Goal: Information Seeking & Learning: Learn about a topic

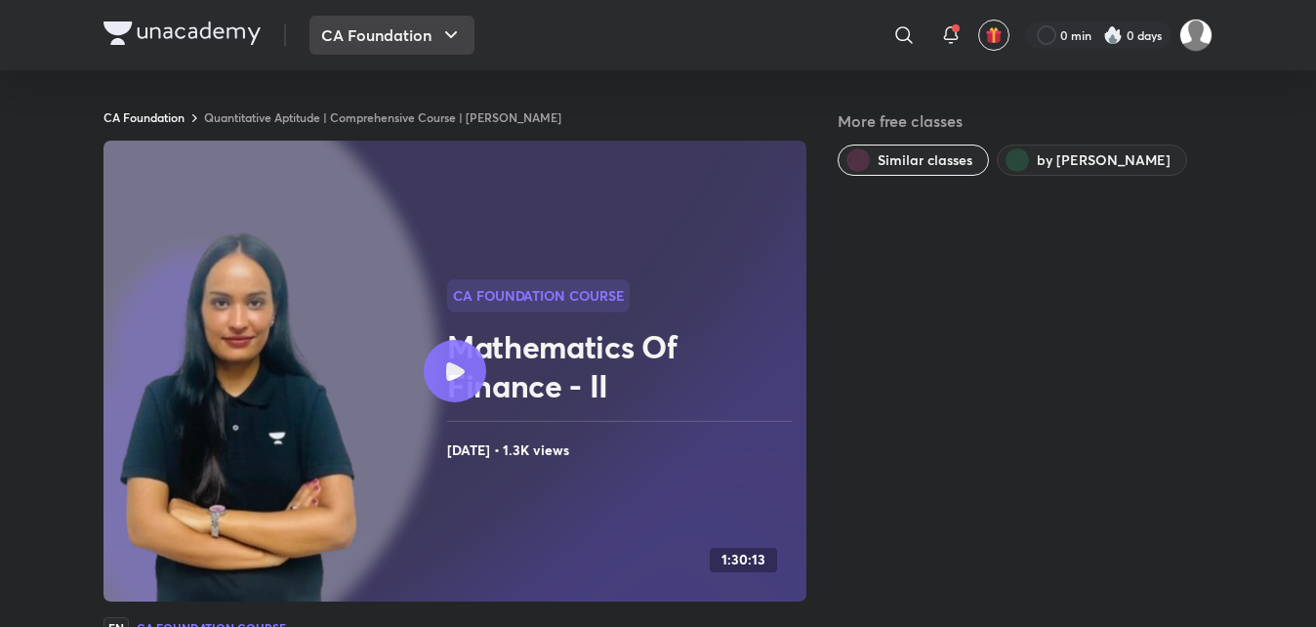
click at [388, 35] on button "CA Foundation" at bounding box center [391, 35] width 165 height 39
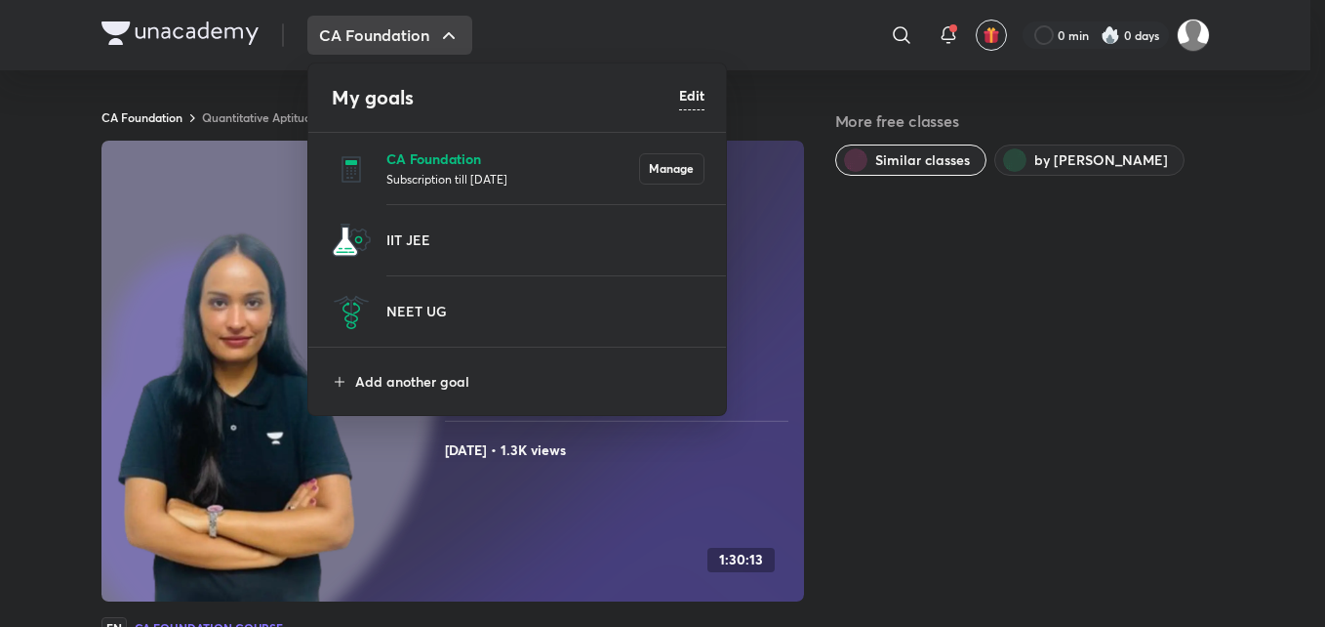
click at [428, 155] on p "CA Foundation" at bounding box center [513, 158] width 253 height 20
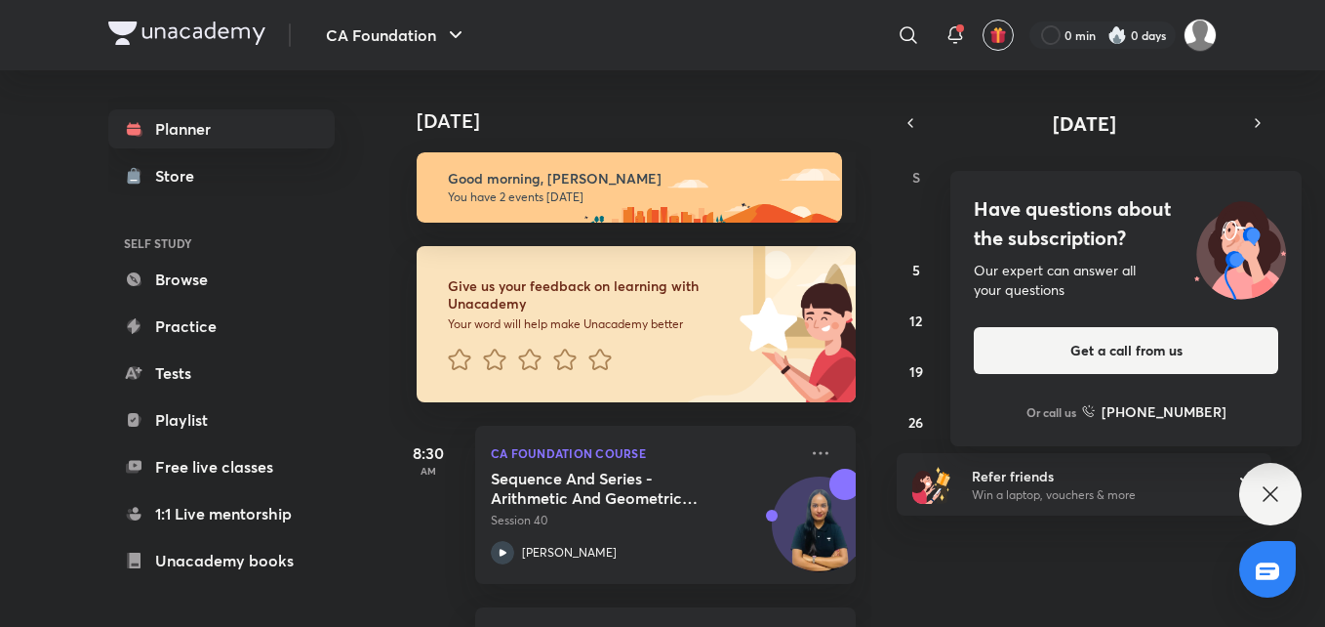
click at [1272, 485] on icon at bounding box center [1270, 493] width 23 height 23
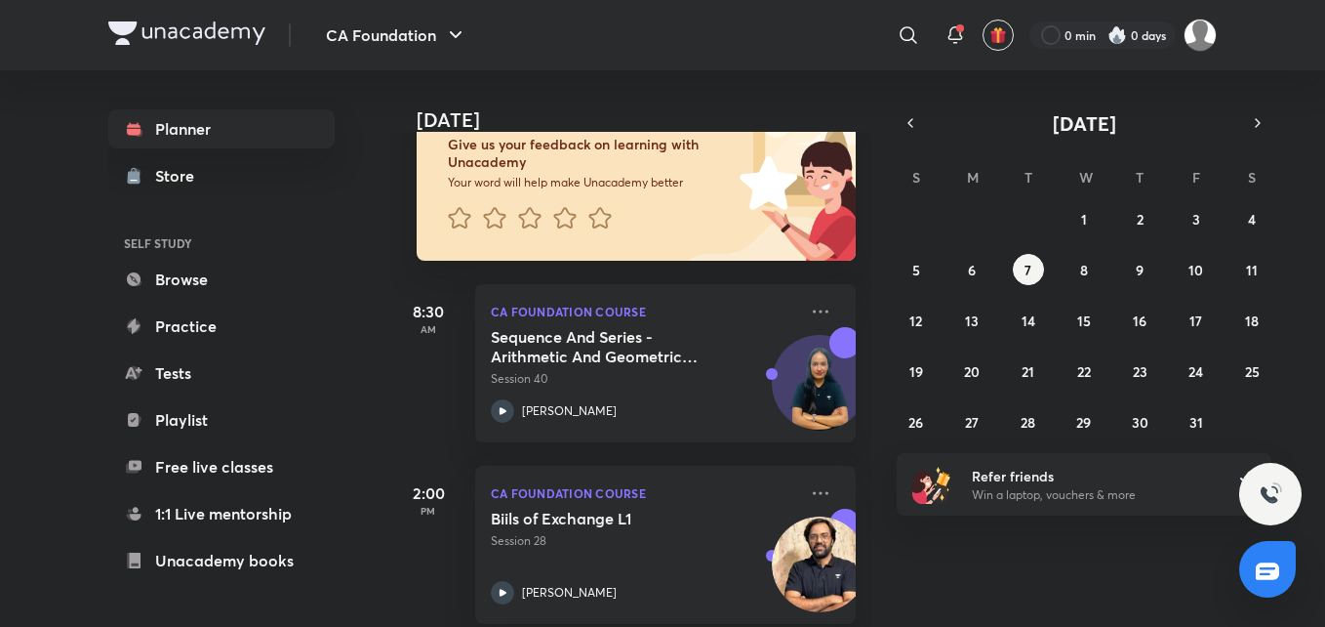
scroll to position [169, 0]
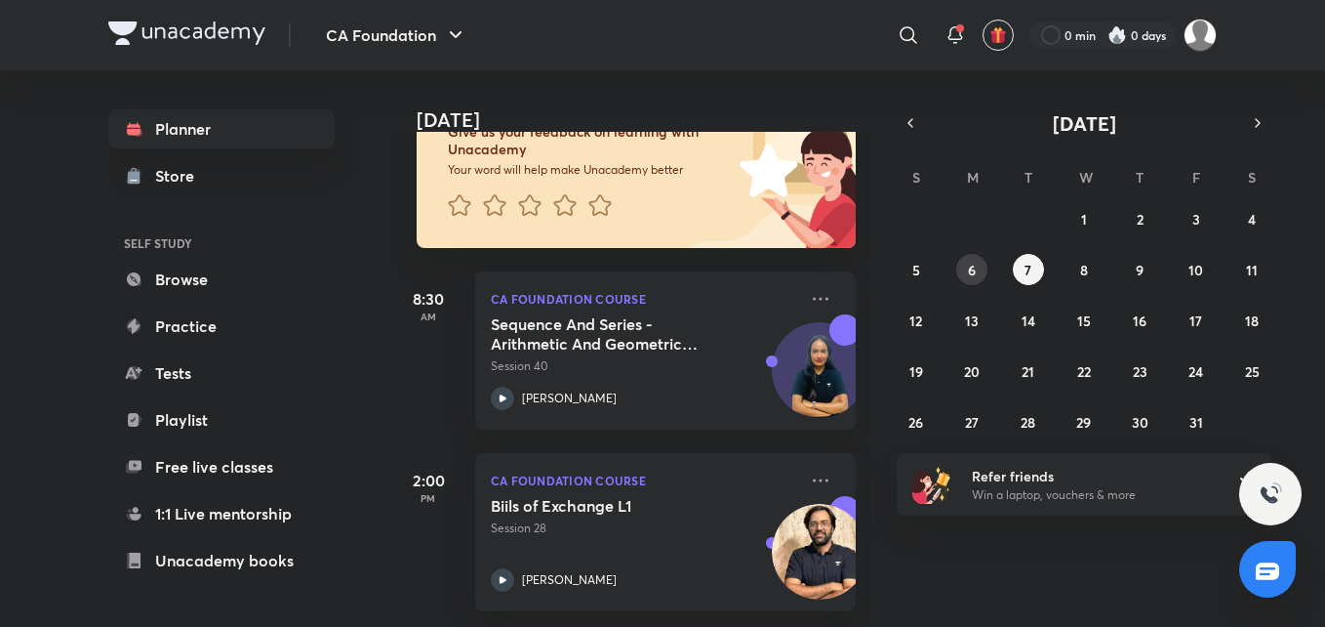
click at [973, 264] on abbr "6" at bounding box center [972, 270] width 8 height 19
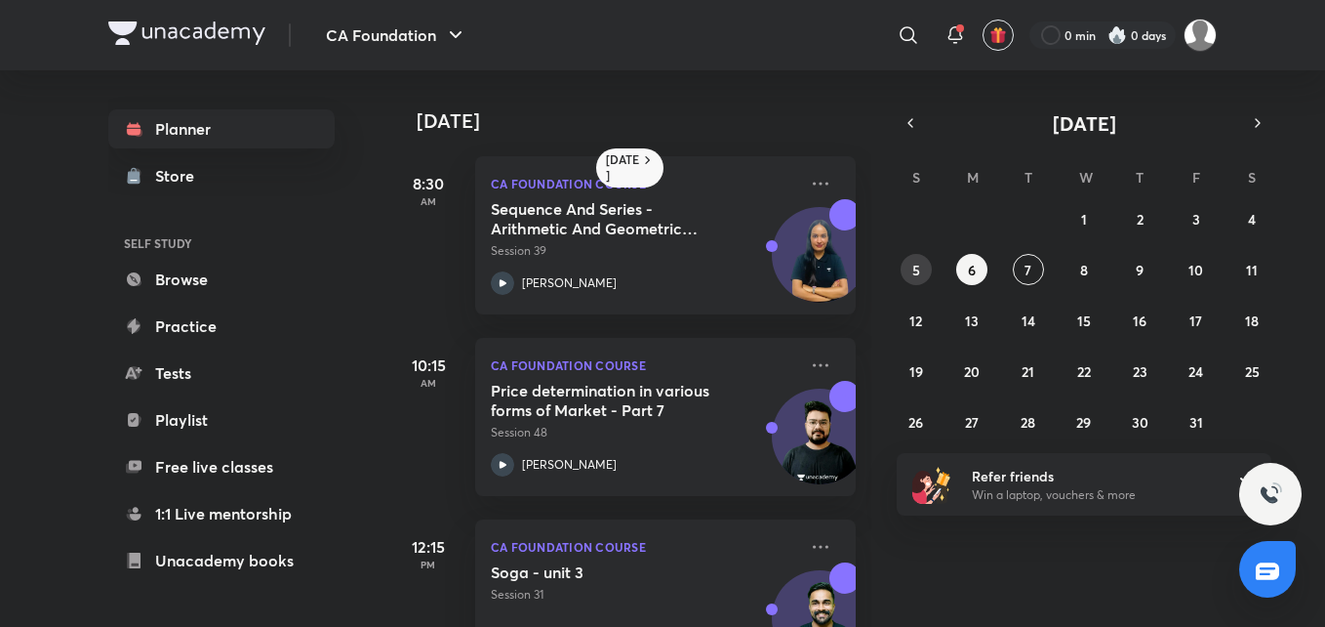
click at [910, 268] on button "5" at bounding box center [916, 269] width 31 height 31
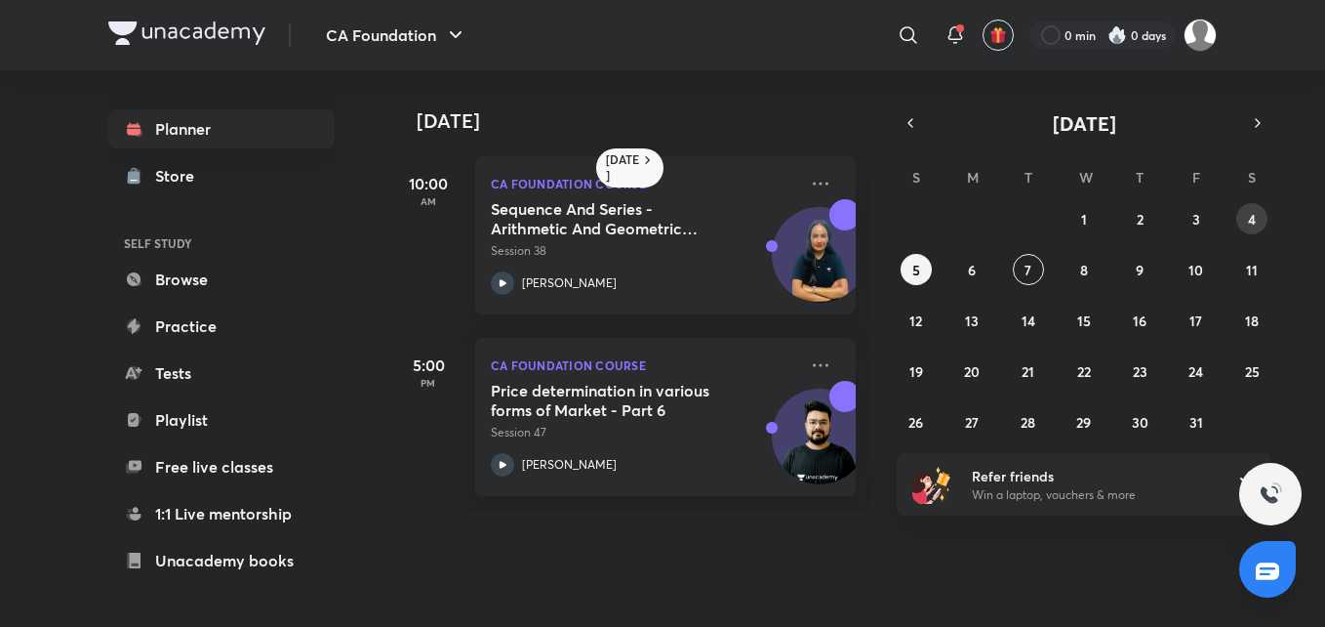
click at [1252, 212] on abbr "4" at bounding box center [1252, 219] width 8 height 19
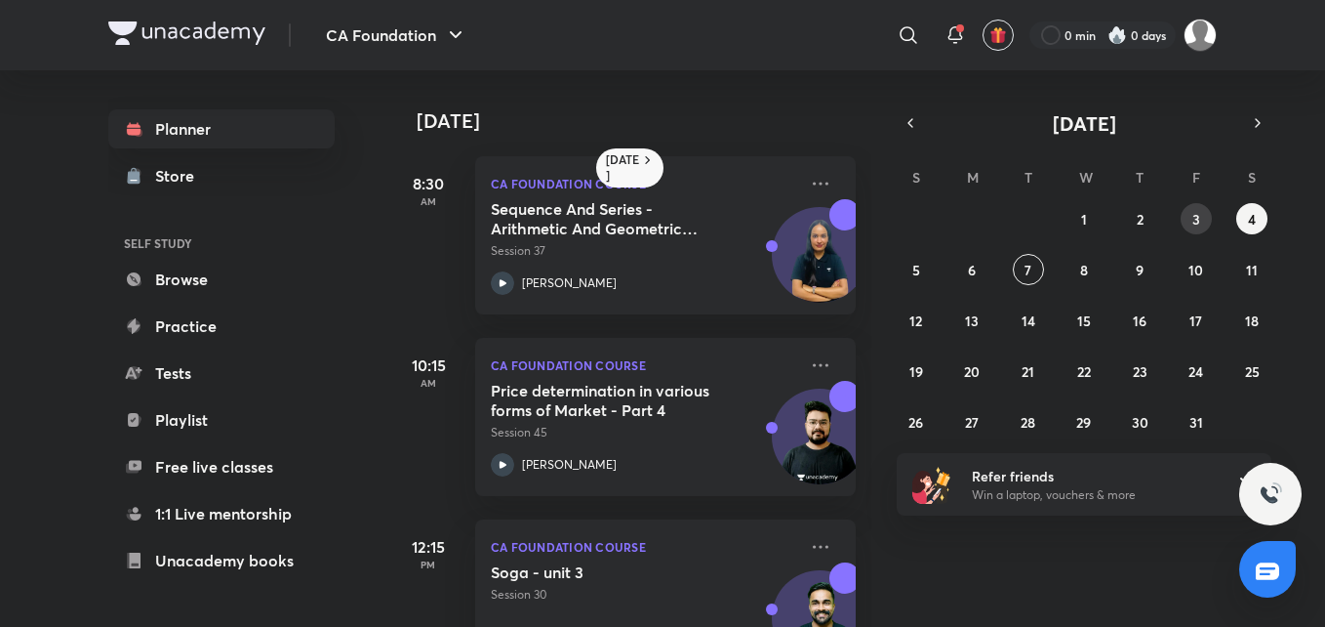
click at [1194, 217] on abbr "3" at bounding box center [1197, 219] width 8 height 19
click at [1024, 260] on button "7" at bounding box center [1028, 269] width 31 height 31
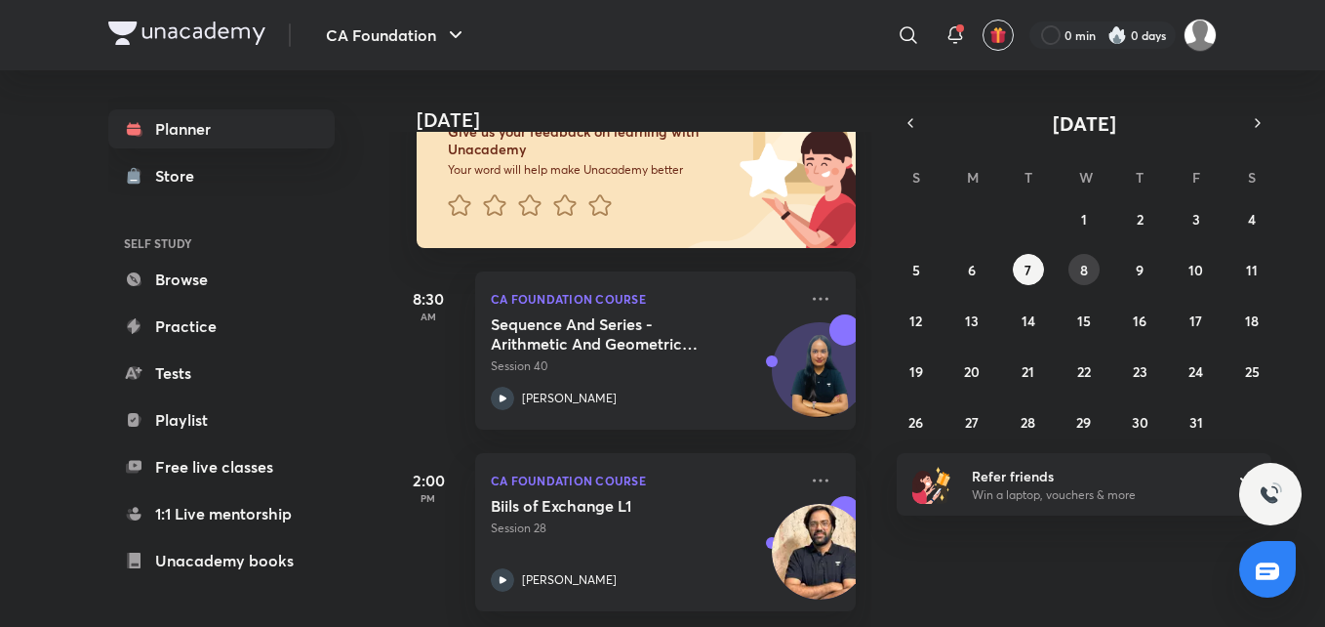
click at [1085, 265] on abbr "8" at bounding box center [1084, 270] width 8 height 19
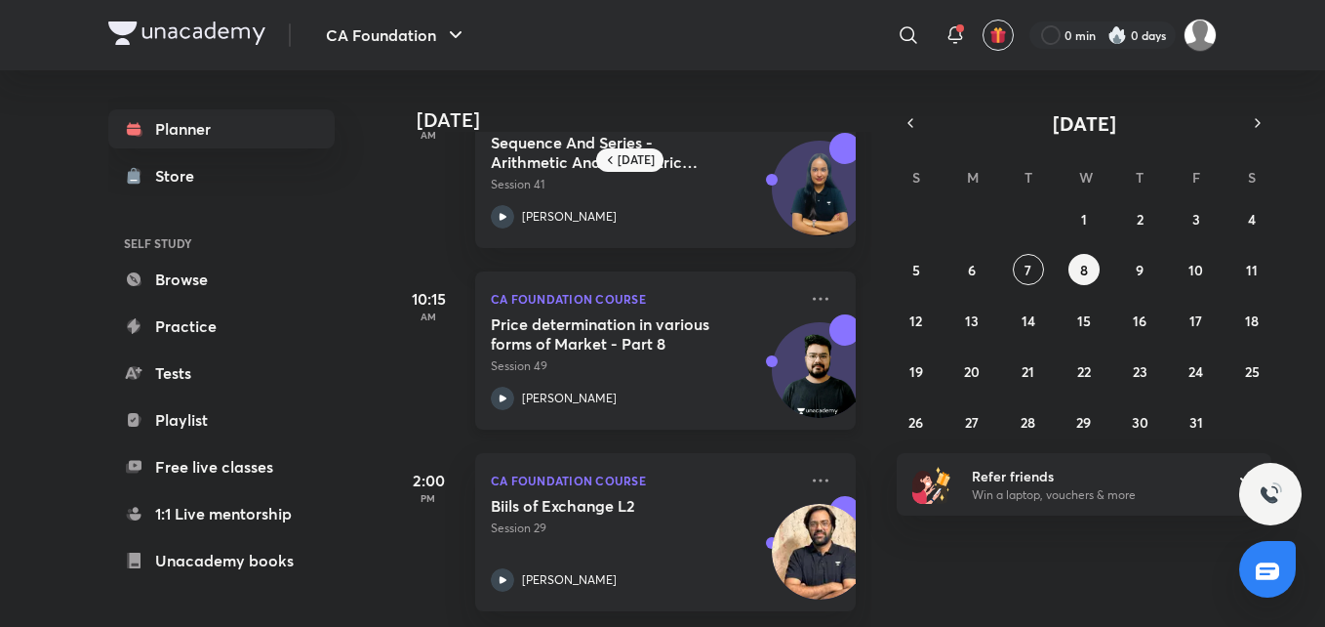
scroll to position [0, 0]
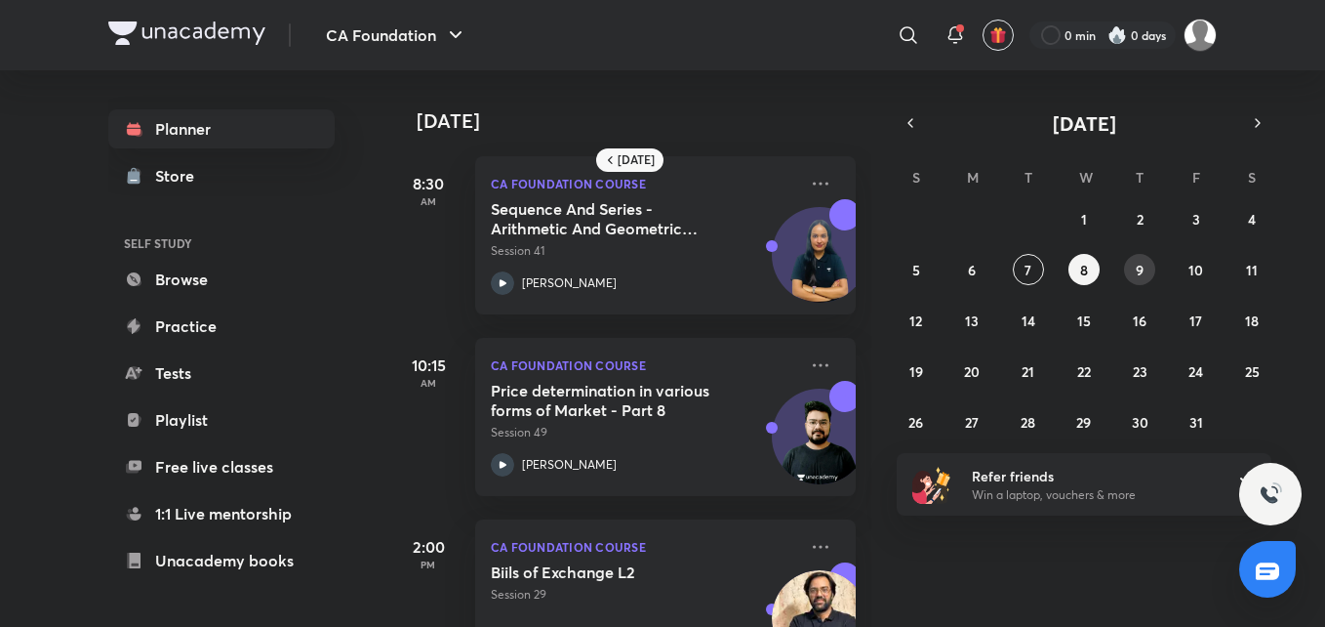
click at [1137, 275] on abbr "9" at bounding box center [1140, 270] width 8 height 19
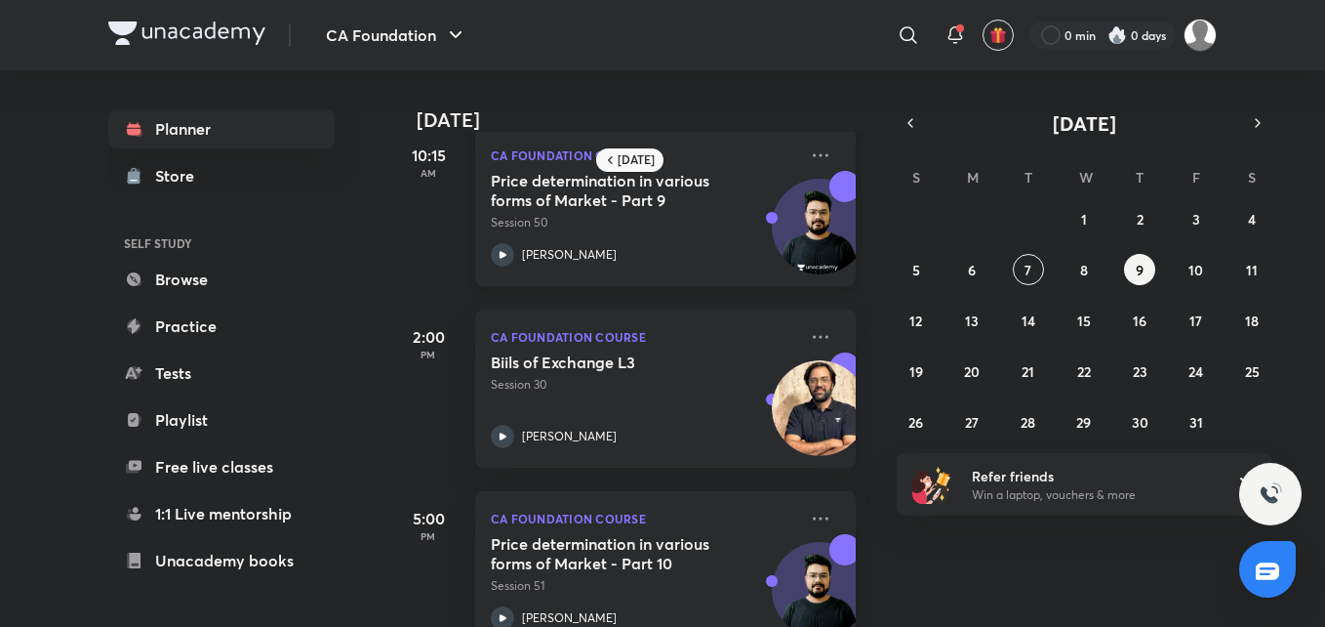
scroll to position [263, 0]
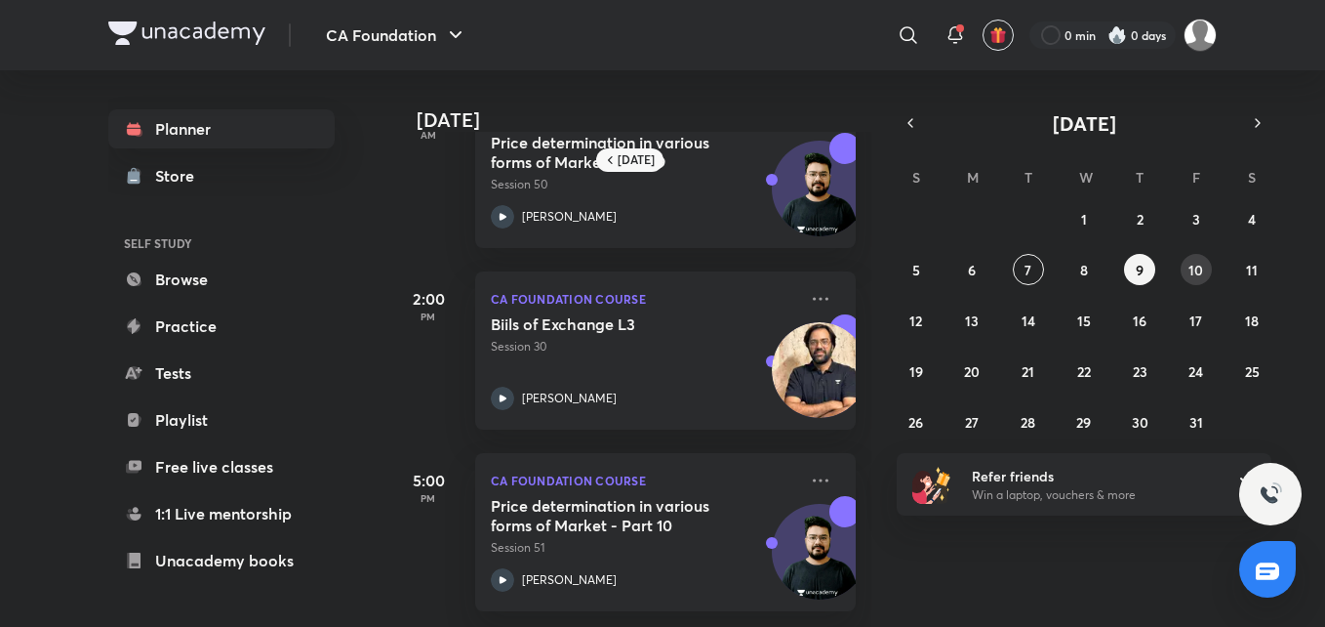
click at [1199, 265] on abbr "10" at bounding box center [1196, 270] width 15 height 19
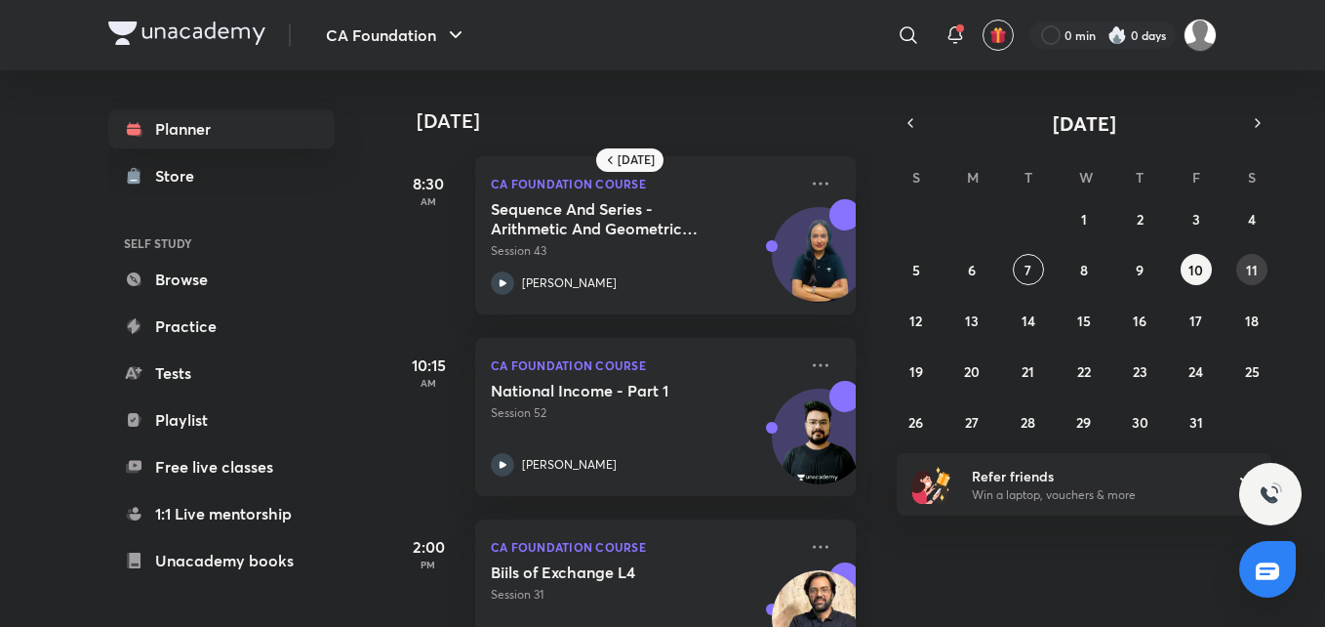
click at [1259, 264] on button "11" at bounding box center [1252, 269] width 31 height 31
click at [923, 316] on button "12" at bounding box center [916, 320] width 31 height 31
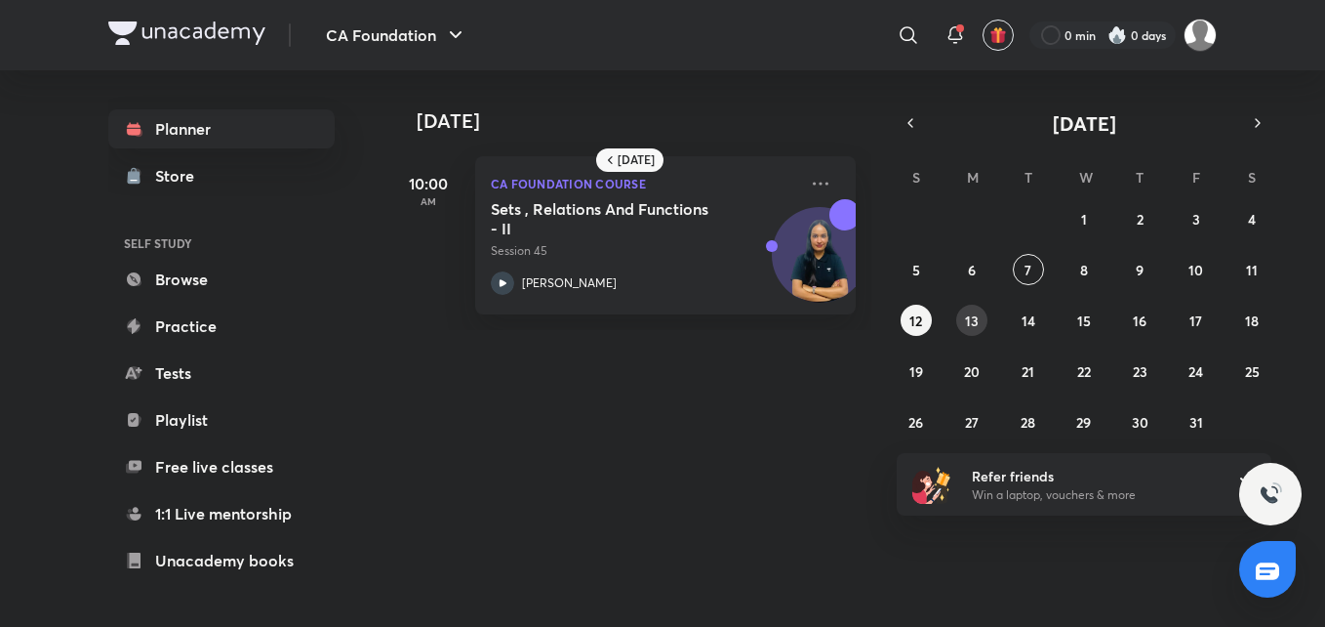
click at [966, 320] on abbr "13" at bounding box center [972, 320] width 14 height 19
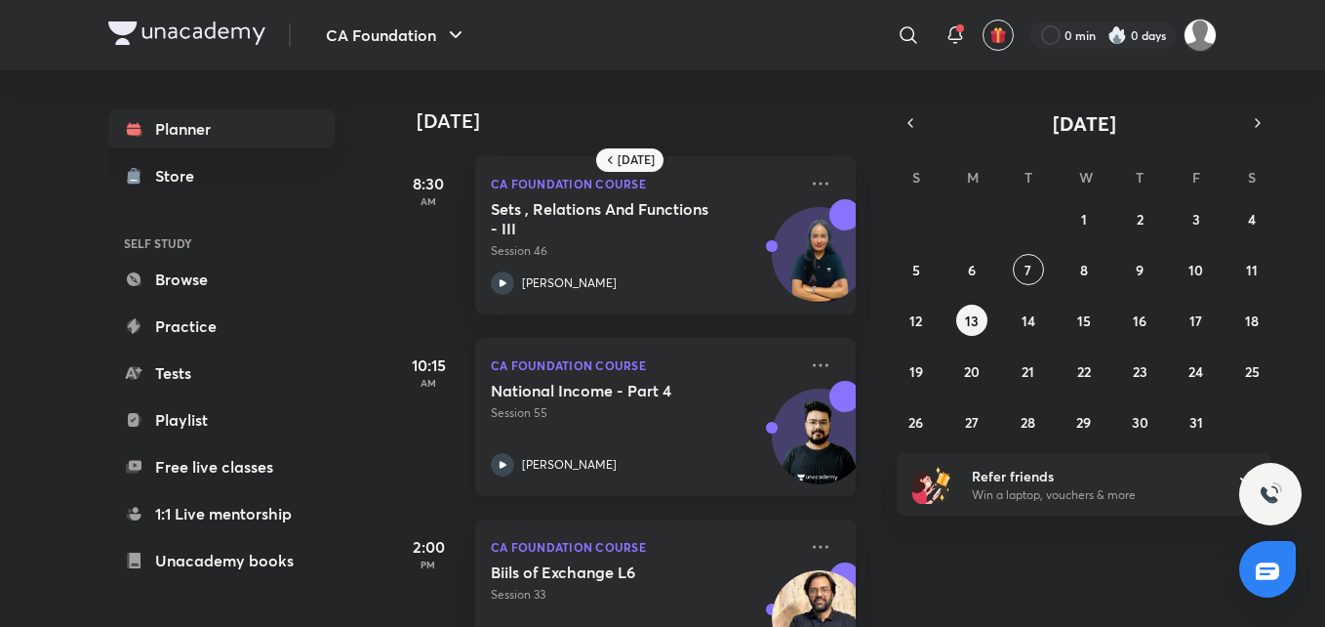
scroll to position [81, 0]
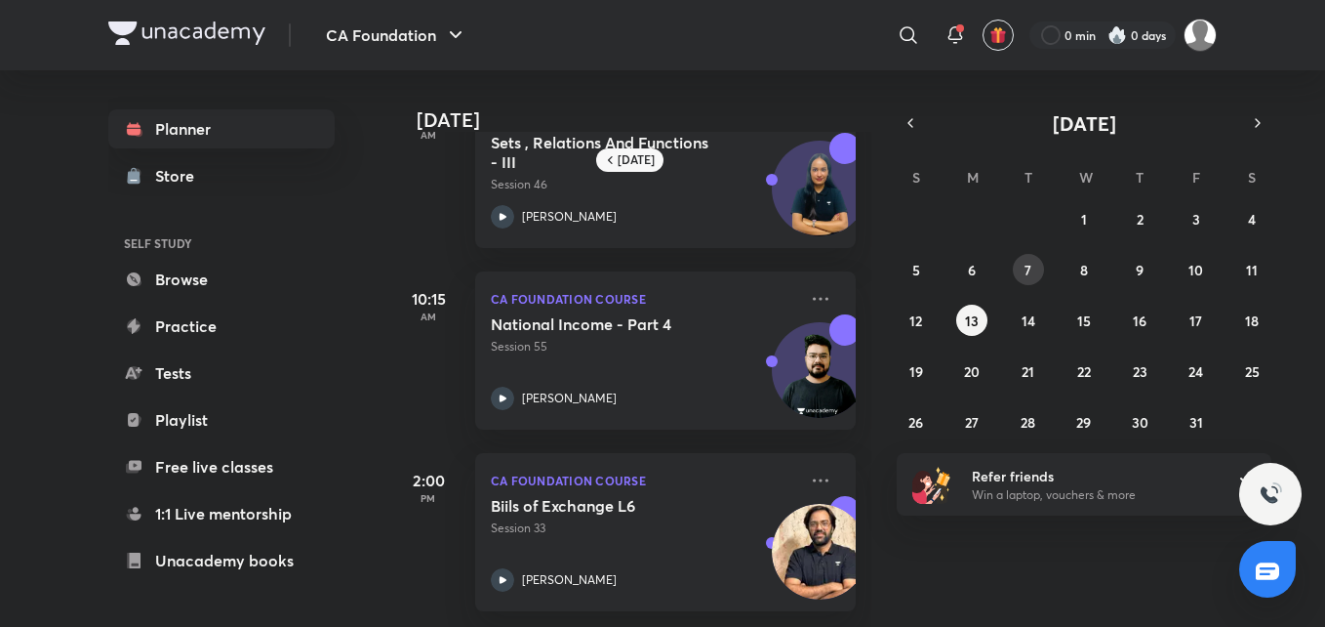
click at [1038, 266] on button "7" at bounding box center [1028, 269] width 31 height 31
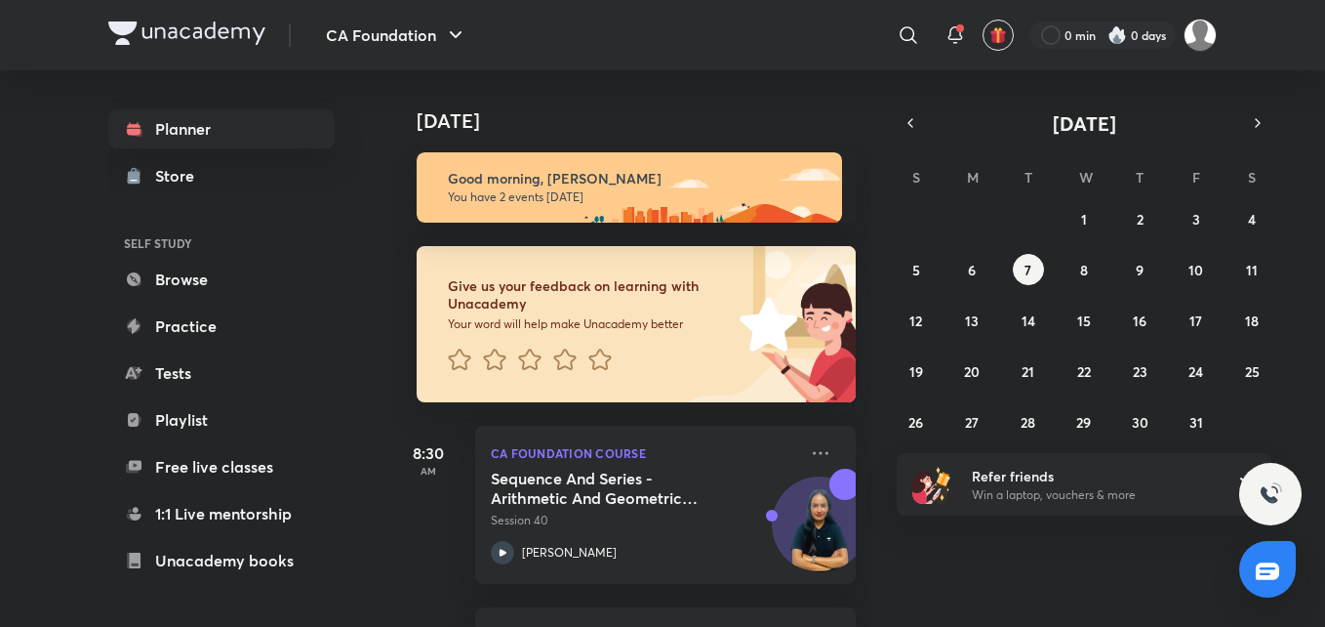
scroll to position [169, 0]
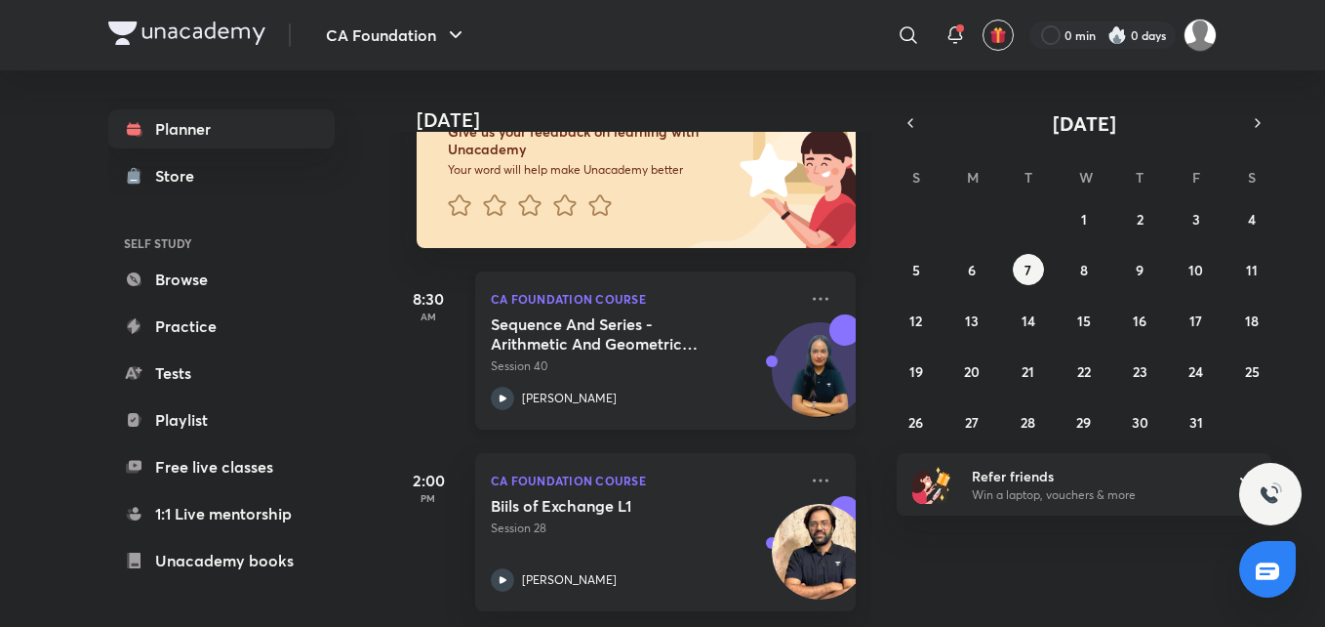
click at [501, 387] on icon at bounding box center [502, 398] width 23 height 23
click at [973, 265] on abbr "6" at bounding box center [972, 270] width 8 height 19
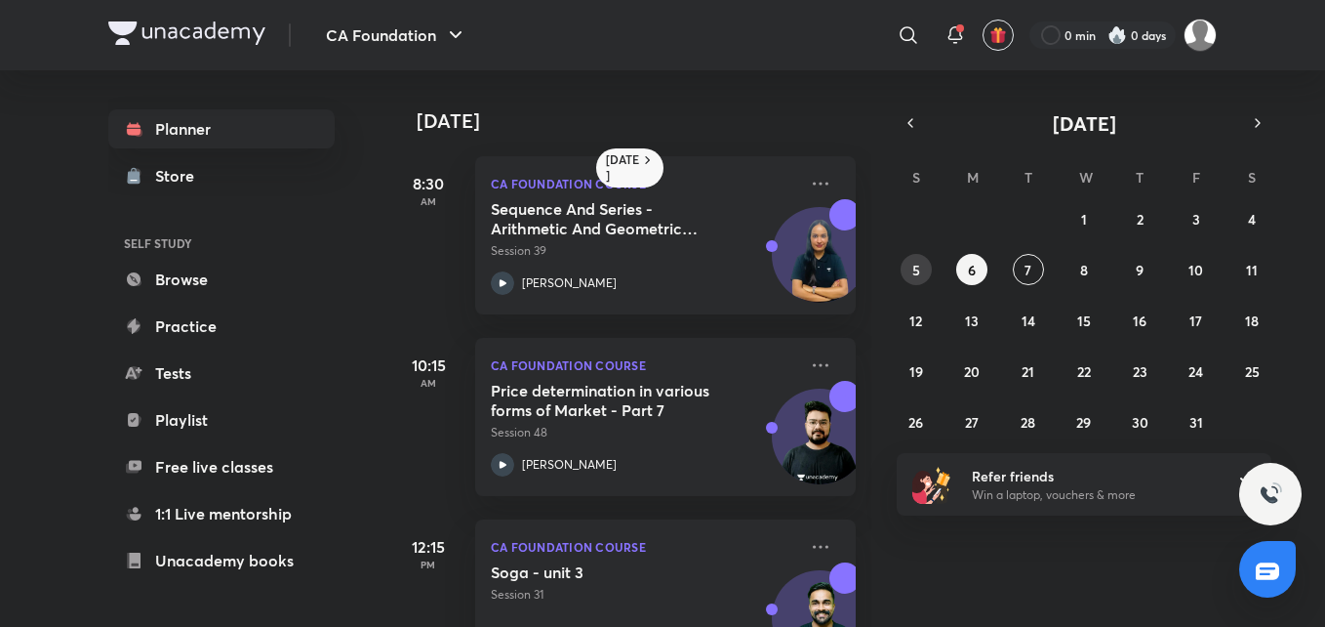
click at [927, 270] on button "5" at bounding box center [916, 269] width 31 height 31
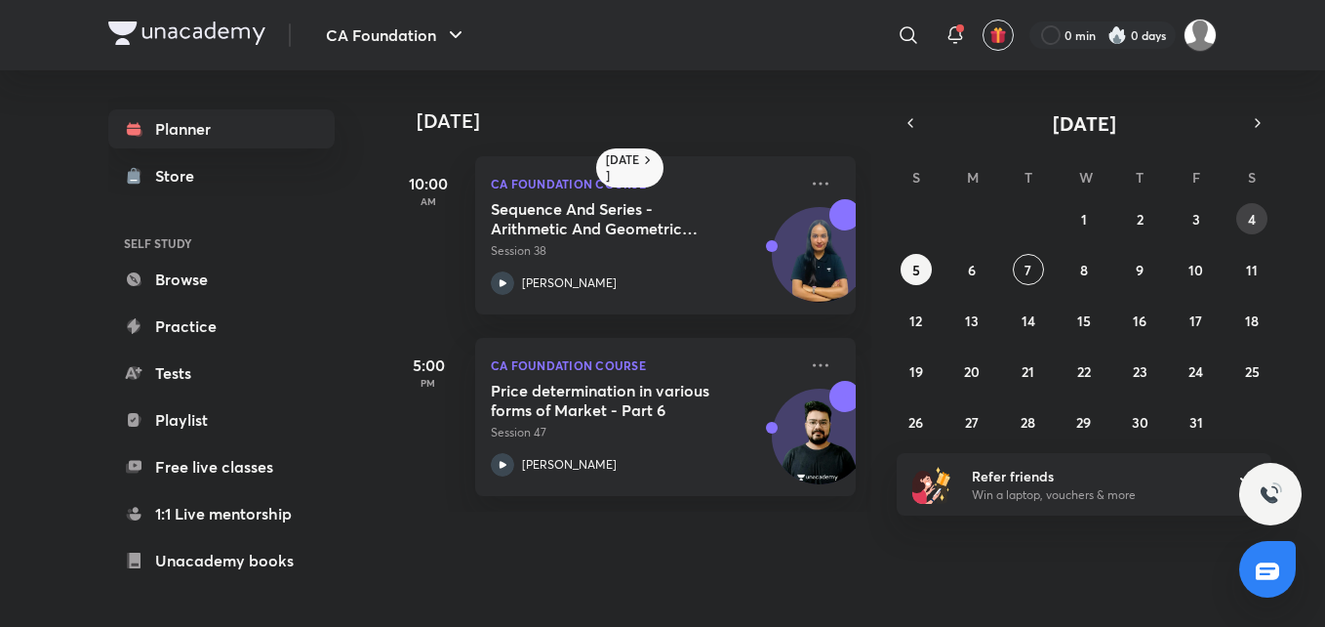
click at [1253, 227] on abbr "4" at bounding box center [1252, 219] width 8 height 19
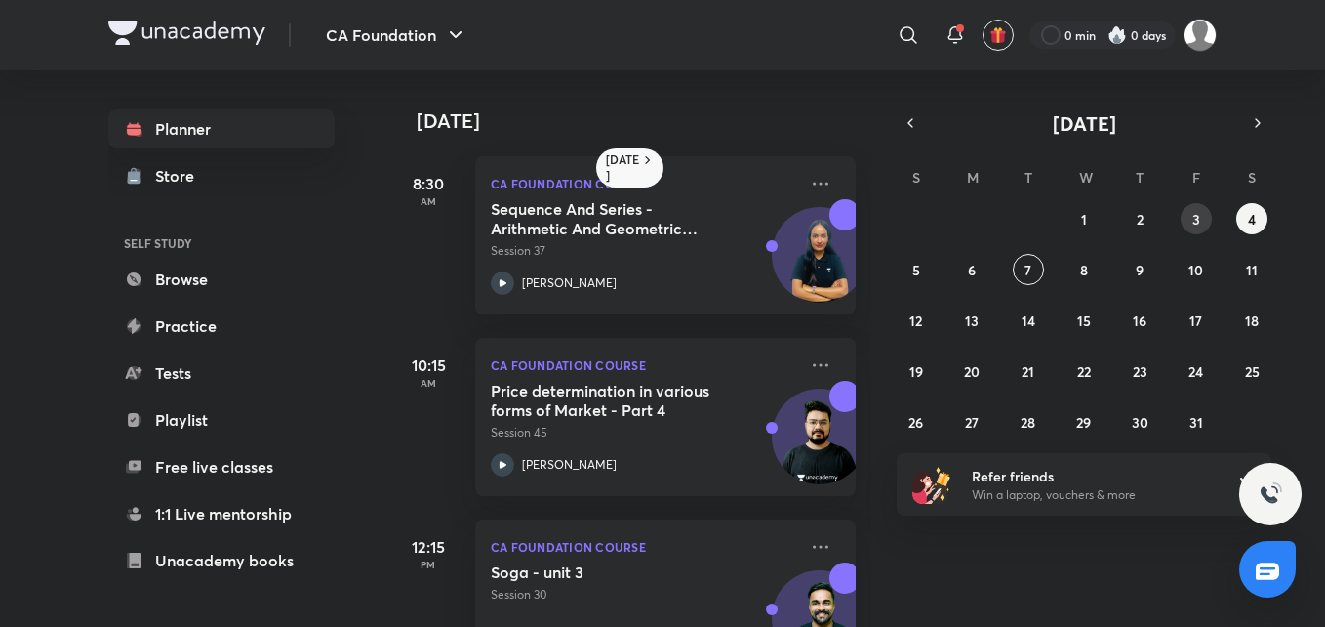
click at [1197, 224] on abbr "3" at bounding box center [1197, 219] width 8 height 19
click at [1253, 216] on abbr "4" at bounding box center [1252, 219] width 8 height 19
click at [1035, 264] on button "7" at bounding box center [1028, 269] width 31 height 31
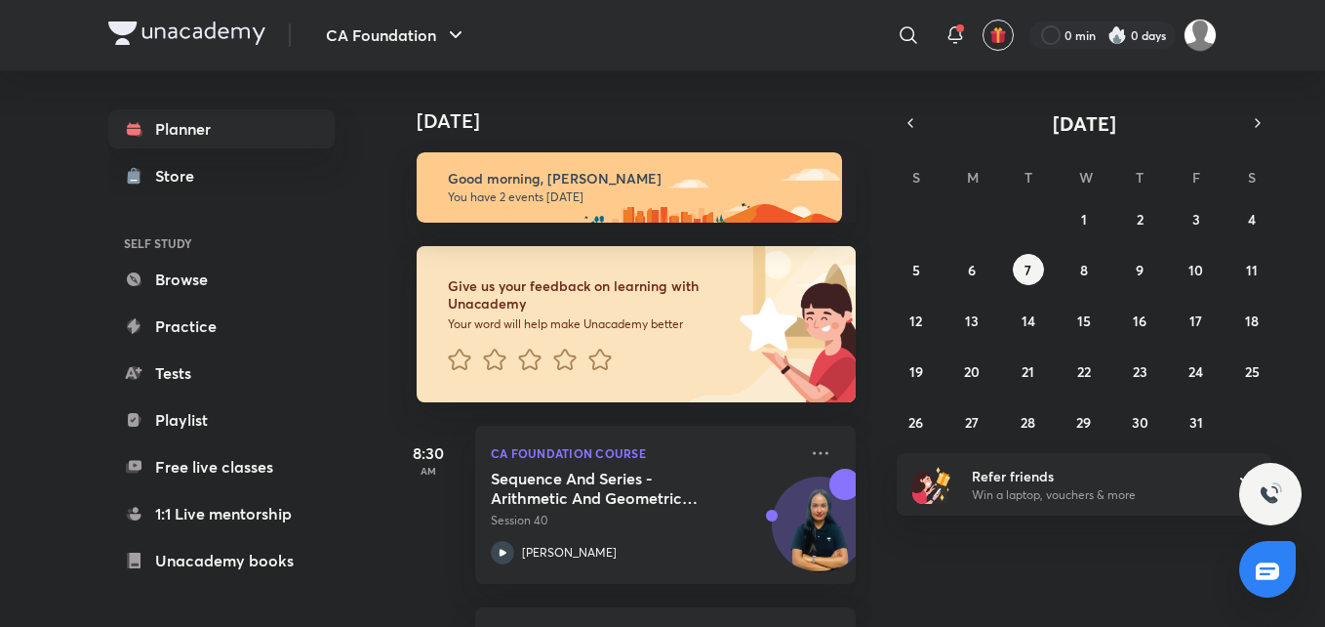
scroll to position [169, 0]
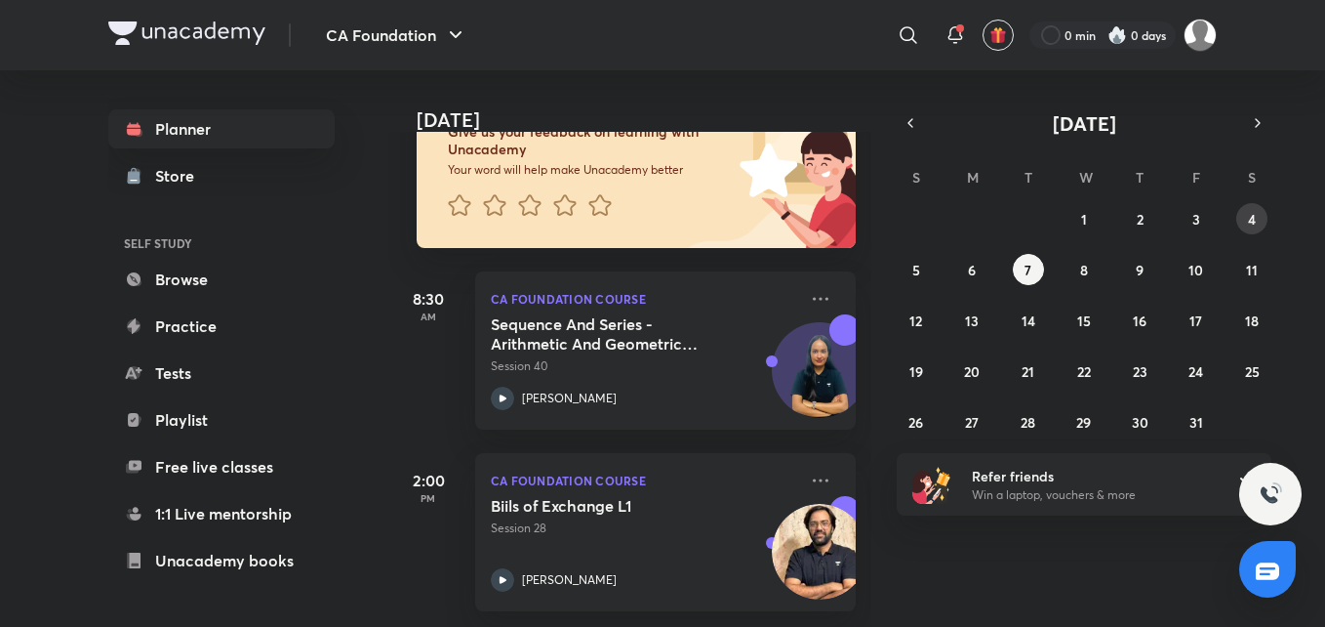
click at [1251, 223] on abbr "4" at bounding box center [1252, 219] width 8 height 19
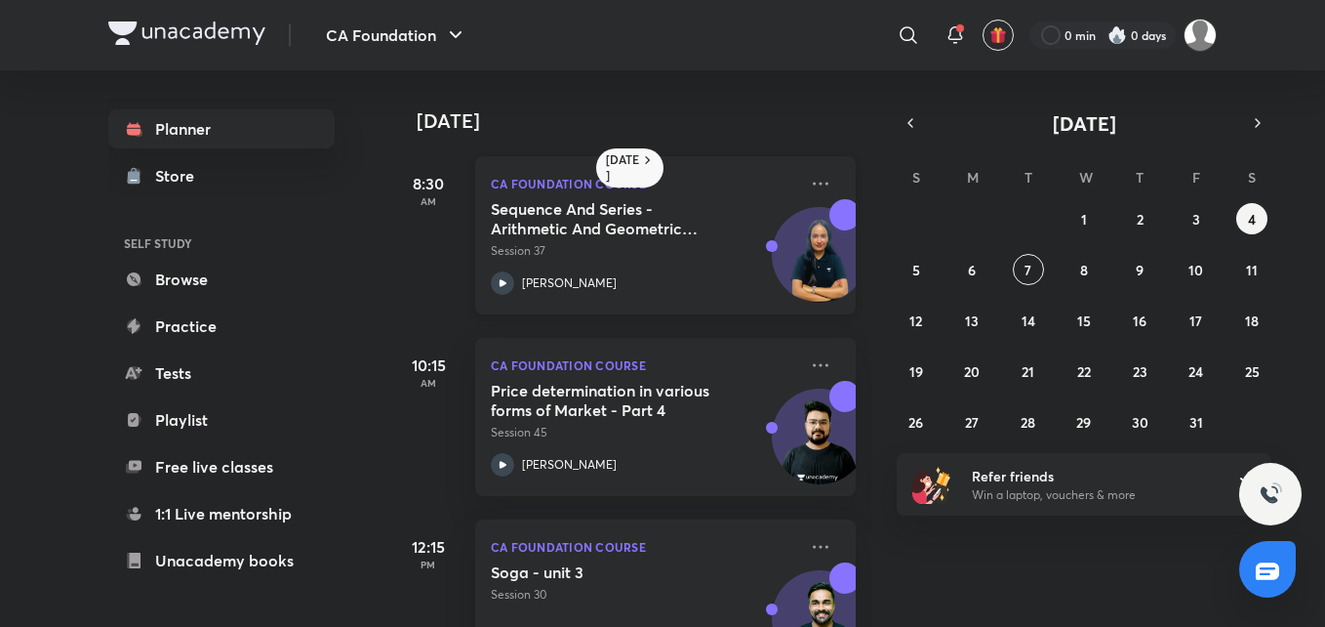
click at [503, 278] on icon at bounding box center [502, 282] width 23 height 23
click at [913, 266] on abbr "5" at bounding box center [917, 270] width 8 height 19
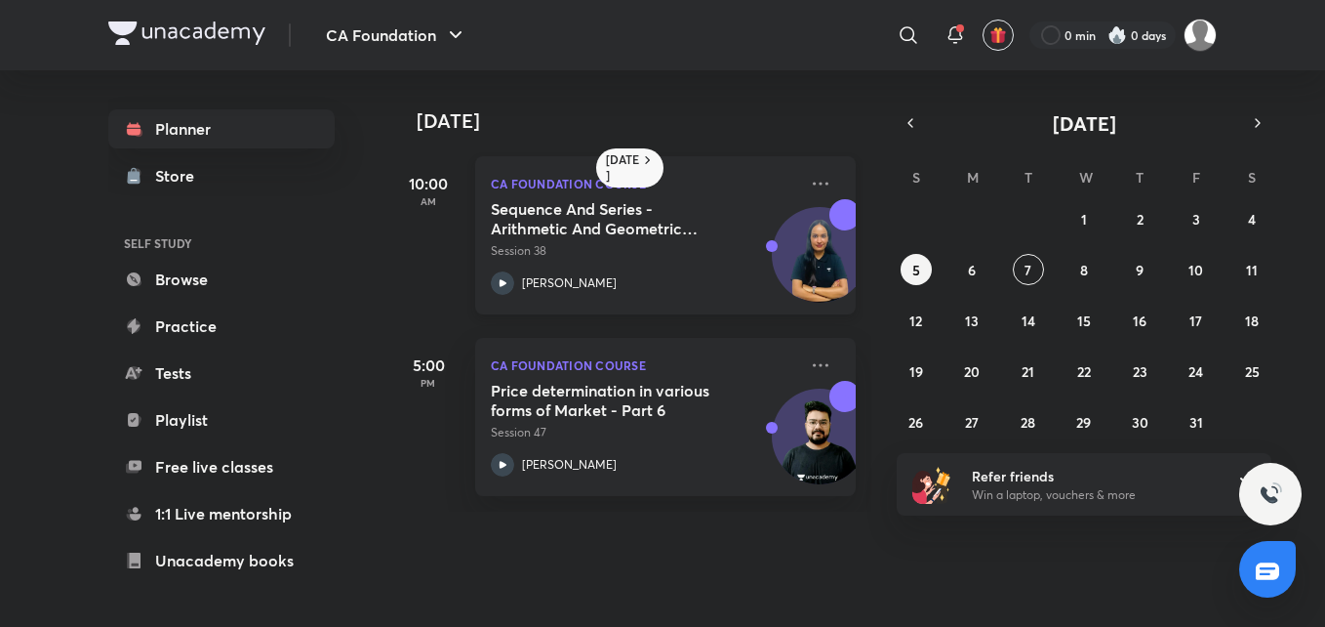
click at [502, 279] on icon at bounding box center [502, 282] width 23 height 23
